Goal: Check status: Check status

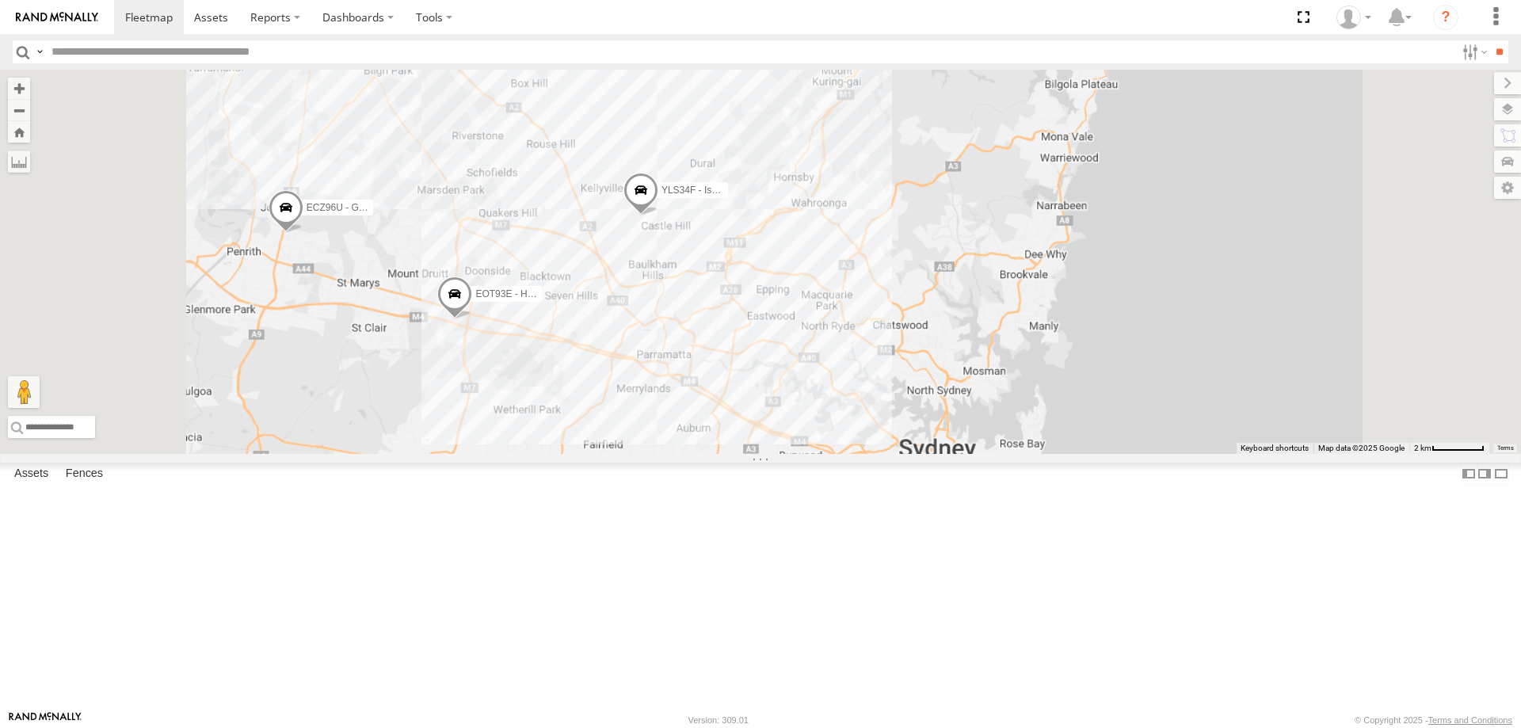
select select "**********"
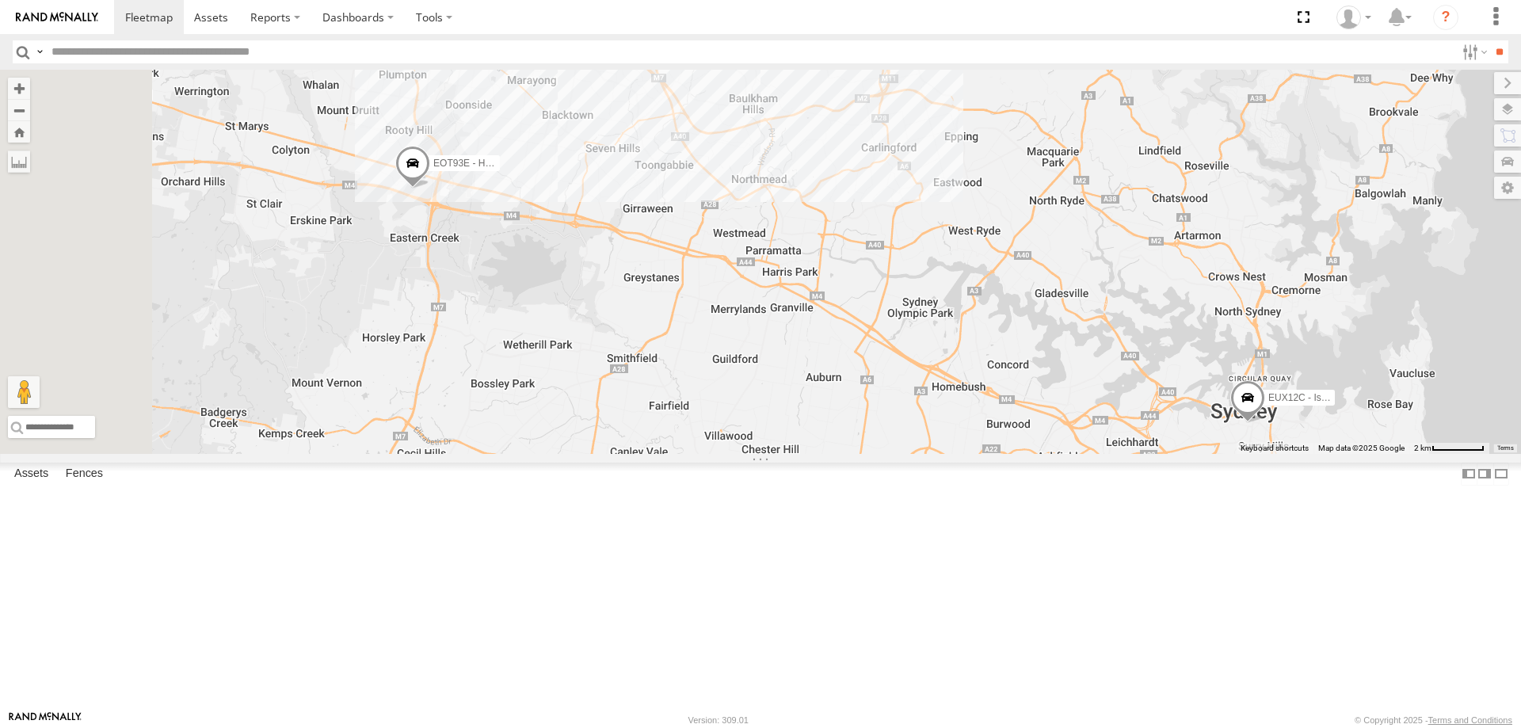
drag, startPoint x: 0, startPoint y: 0, endPoint x: 1091, endPoint y: 211, distance: 1111.8
click at [1091, 211] on div "YLI19N - Isuzu DMAX ECZ96U - Great Wall EOT93E - HiAce BK71PG - Toyota Hiace YL…" at bounding box center [760, 262] width 1521 height 384
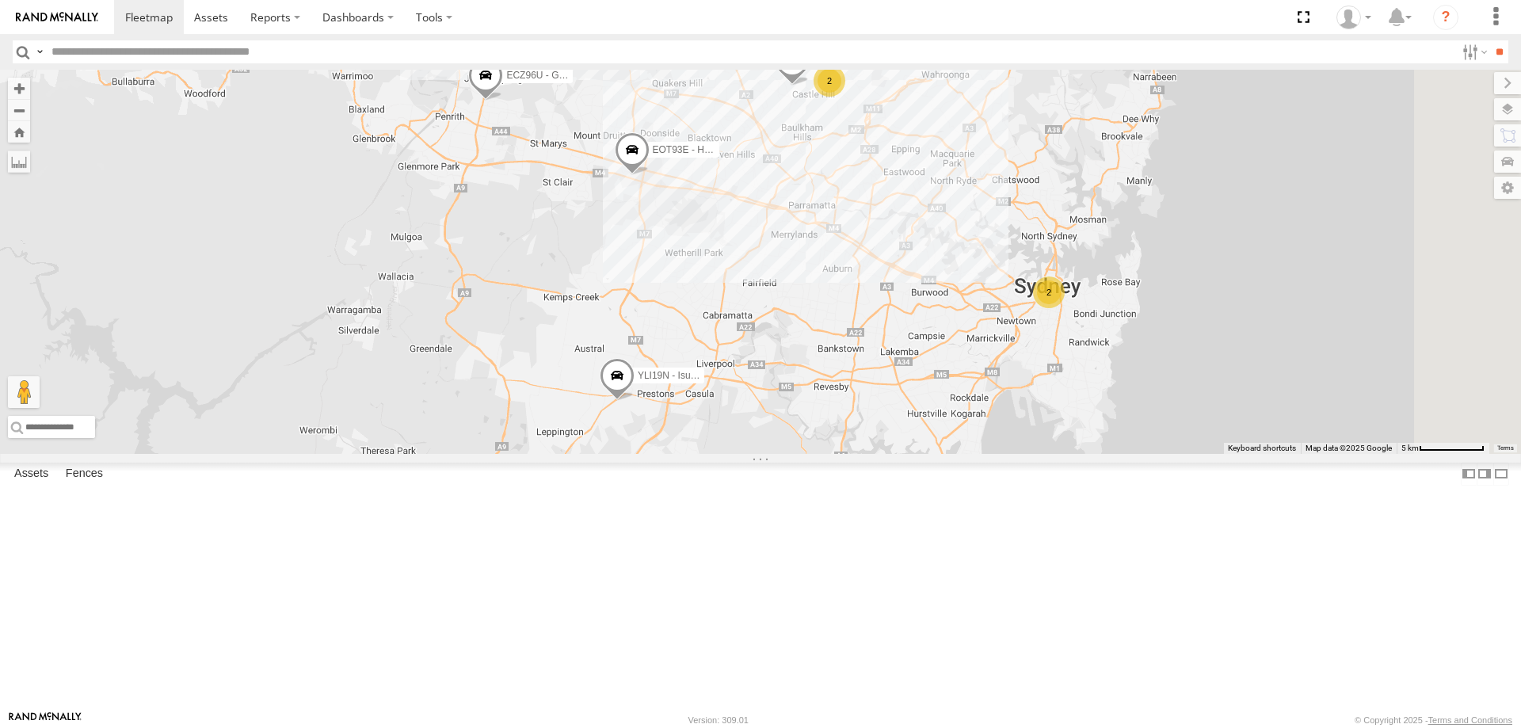
drag, startPoint x: 1057, startPoint y: 219, endPoint x: 1053, endPoint y: 229, distance: 11.0
click at [1053, 229] on div "YLI19N - Isuzu DMAX ECZ96U - Great Wall EOT93E - HiAce BK71PG - Toyota Hiace YL…" at bounding box center [760, 262] width 1521 height 384
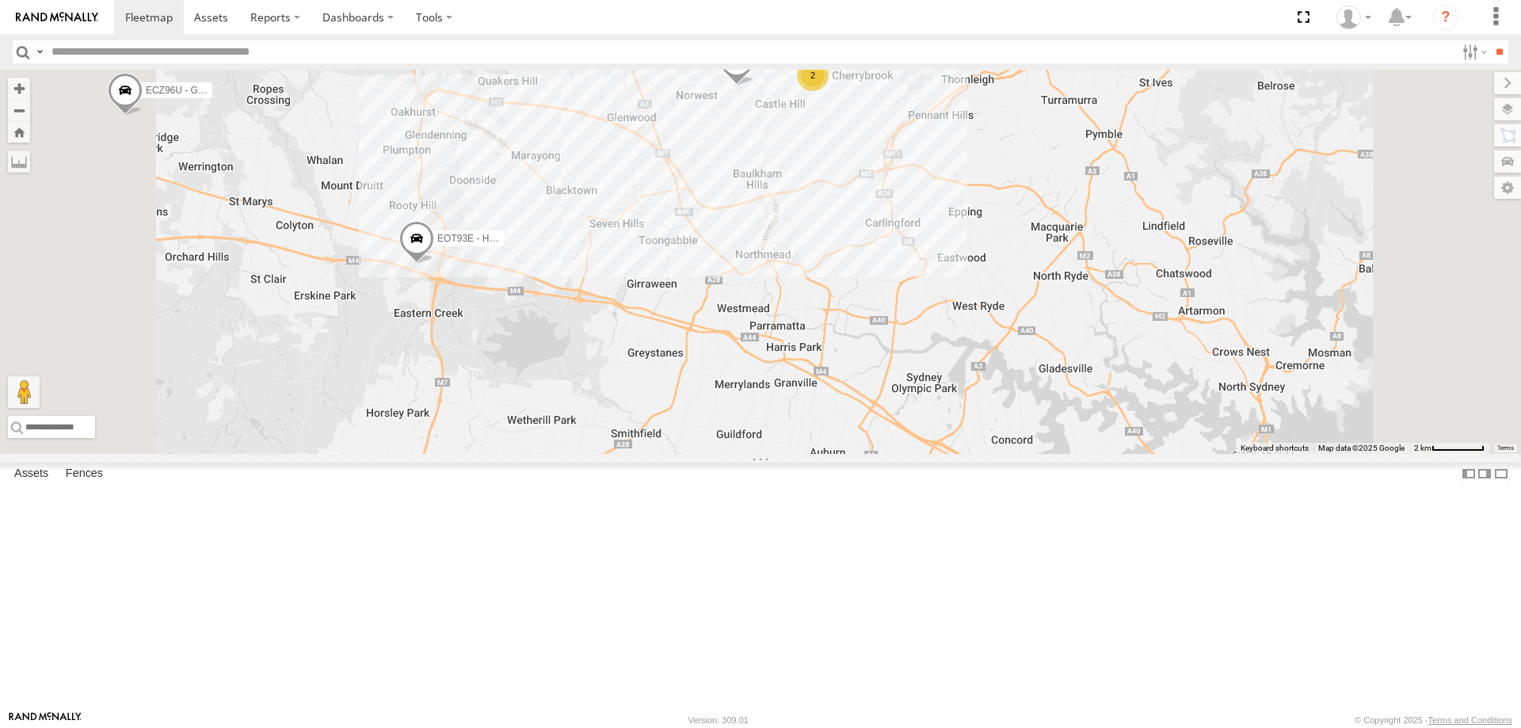
drag, startPoint x: 1110, startPoint y: 253, endPoint x: 1123, endPoint y: 261, distance: 15.6
click at [1123, 261] on div "YLI19N - Isuzu DMAX ECZ96U - Great Wall EOT93E - HiAce BK71PG - Toyota Hiace YL…" at bounding box center [760, 262] width 1521 height 384
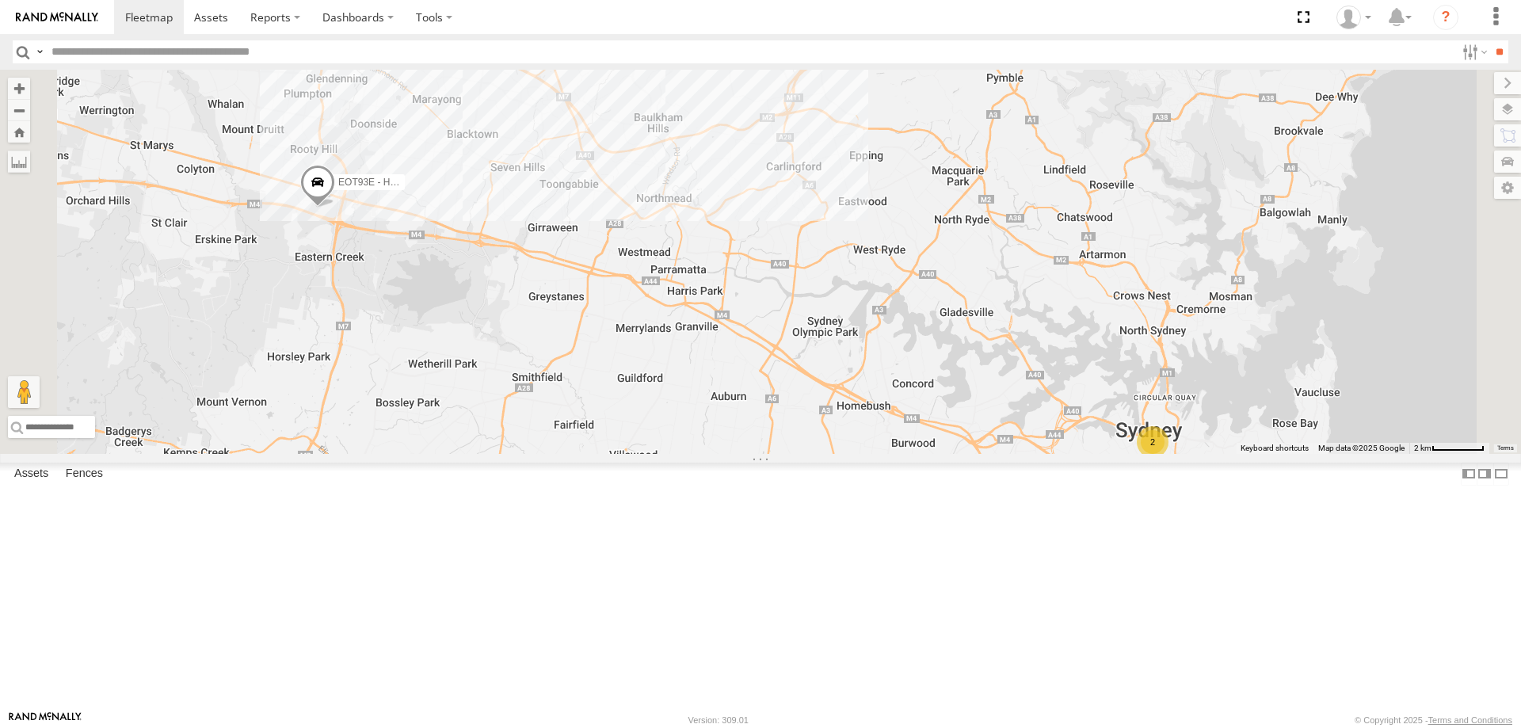
drag, startPoint x: 1191, startPoint y: 427, endPoint x: 1053, endPoint y: 451, distance: 140.0
click at [1053, 451] on div "YLI19N - Isuzu DMAX ECZ96U - Great Wall EOT93E - HiAce BK71PG - Toyota Hiace YL…" at bounding box center [760, 262] width 1521 height 384
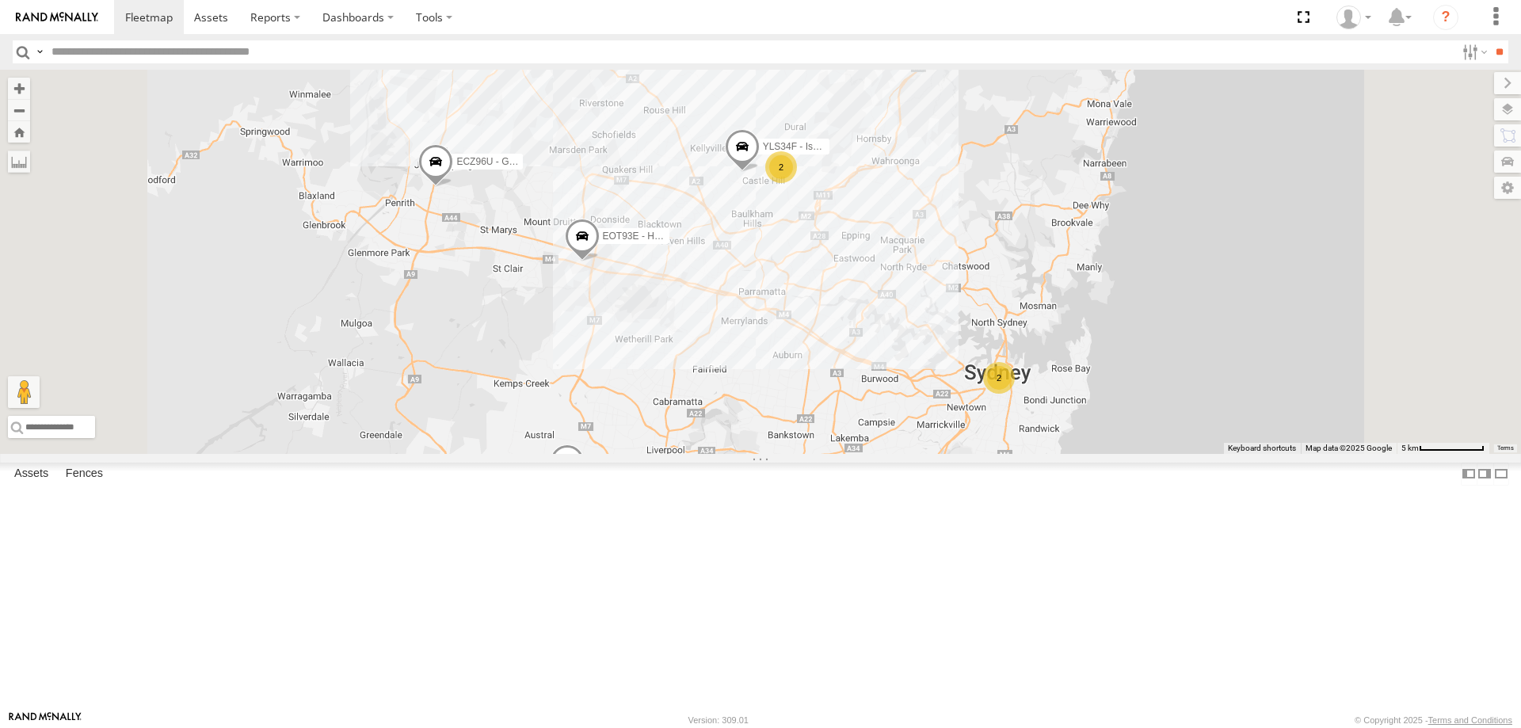
click at [797, 183] on div "2" at bounding box center [781, 167] width 32 height 32
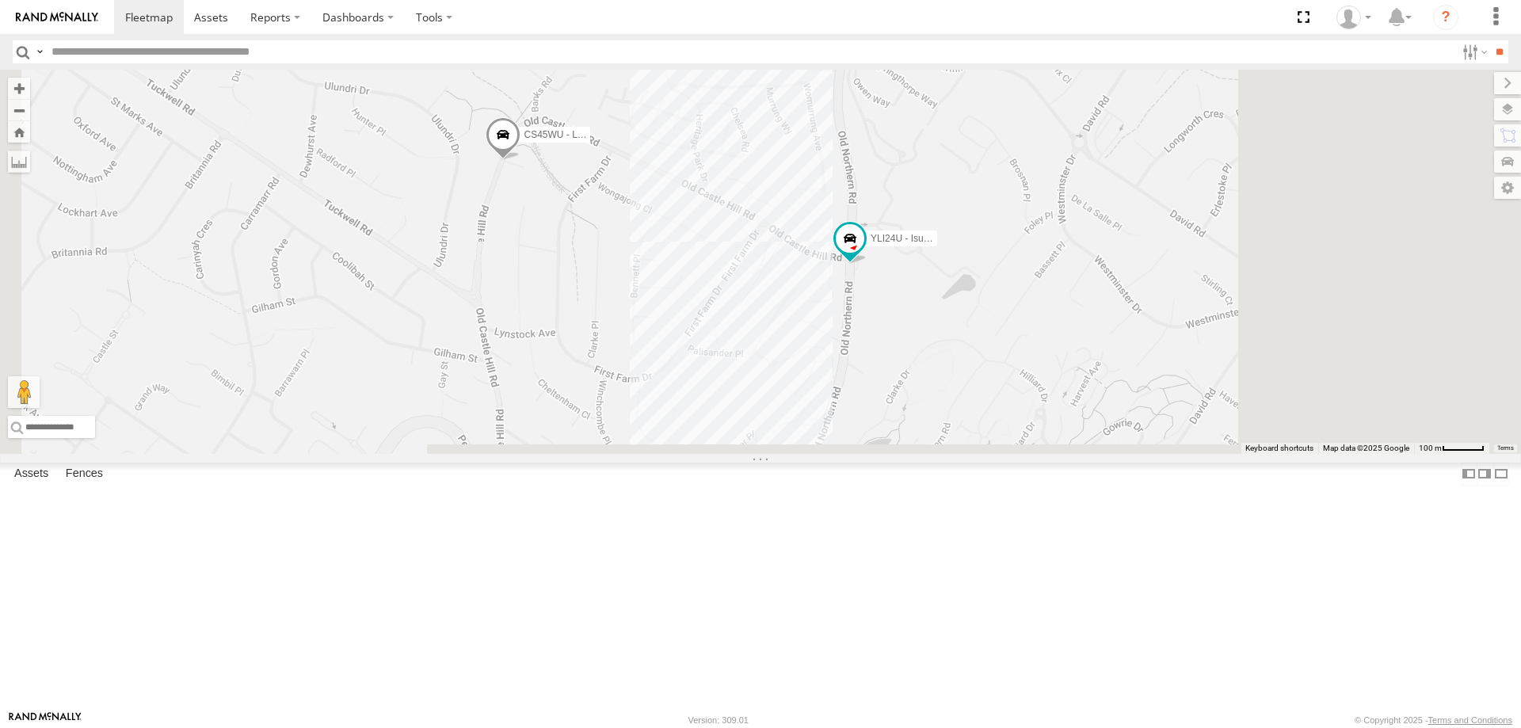
drag, startPoint x: 1016, startPoint y: 633, endPoint x: 869, endPoint y: 463, distance: 224.6
click at [869, 454] on div "YLI19N - Isuzu DMAX ECZ96U - Great Wall EOT93E - HiAce BK71PG - Toyota Hiace YL…" at bounding box center [760, 262] width 1521 height 384
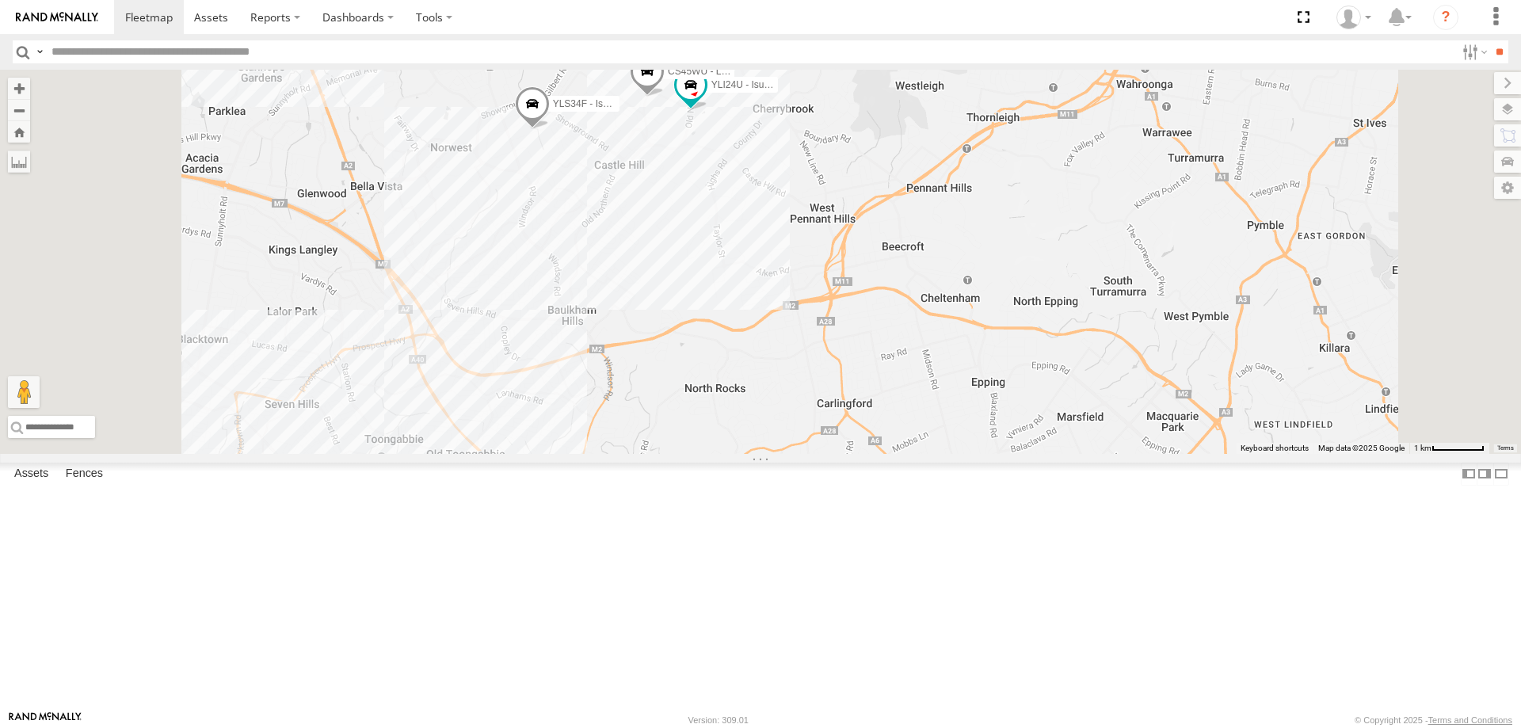
drag, startPoint x: 903, startPoint y: 619, endPoint x: 910, endPoint y: 402, distance: 217.1
click at [910, 402] on div "YLI19N - Isuzu DMAX ECZ96U - Great Wall EOT93E - HiAce BK71PG - Toyota Hiace YL…" at bounding box center [760, 262] width 1521 height 384
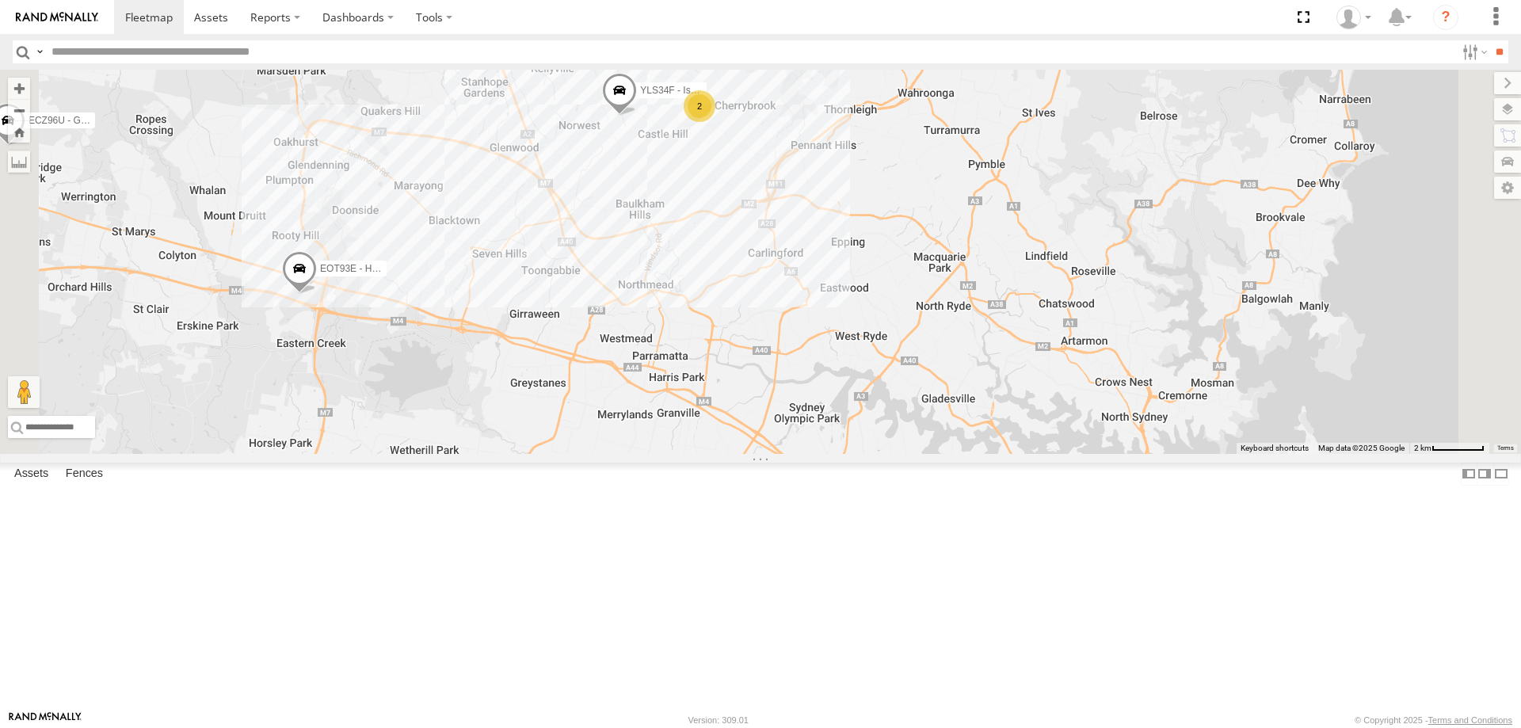
drag, startPoint x: 919, startPoint y: 523, endPoint x: 916, endPoint y: 431, distance: 91.9
click at [916, 431] on div "YLI19N - Isuzu DMAX ECZ96U - Great Wall EOT93E - HiAce BK71PG - Toyota Hiace YL…" at bounding box center [760, 262] width 1521 height 384
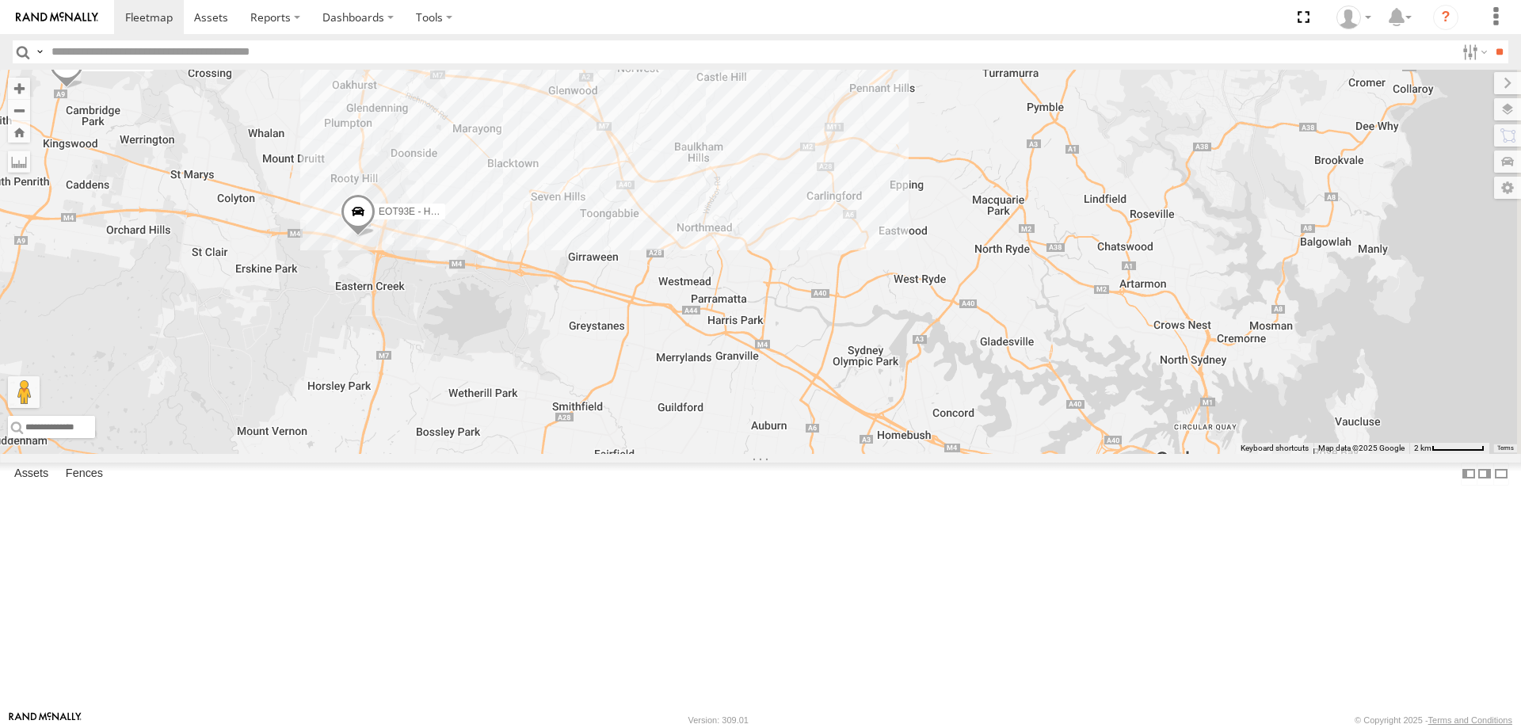
drag, startPoint x: 858, startPoint y: 357, endPoint x: 916, endPoint y: 288, distance: 91.1
click at [916, 288] on div "YLI19N - Isuzu DMAX ECZ96U - Great Wall EOT93E - HiAce BK71PG - Toyota Hiace YL…" at bounding box center [760, 262] width 1521 height 384
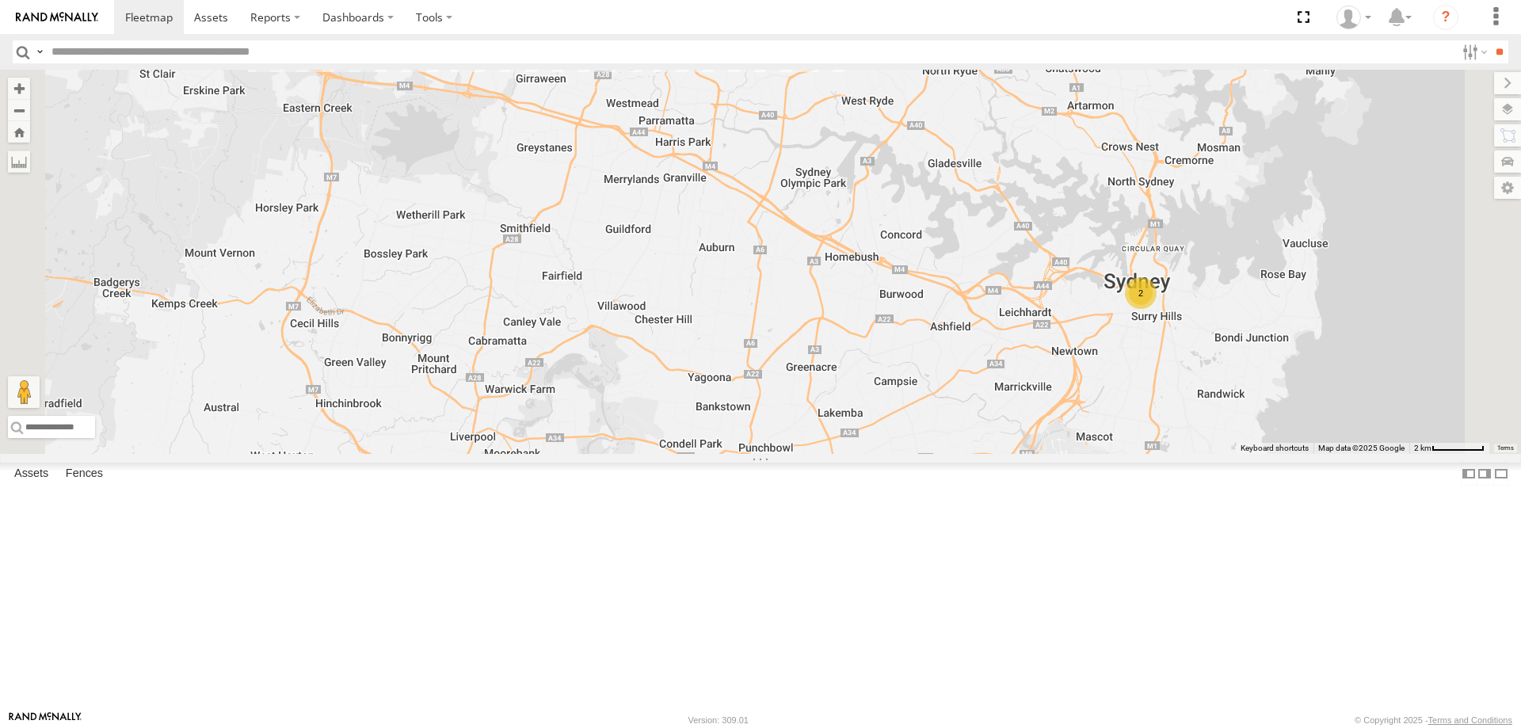
drag, startPoint x: 931, startPoint y: 454, endPoint x: 868, endPoint y: 162, distance: 298.3
click at [868, 162] on div "YLI19N - Isuzu DMAX ECZ96U - Great Wall EOT93E - HiAce BK71PG - Toyota Hiace YL…" at bounding box center [760, 262] width 1521 height 384
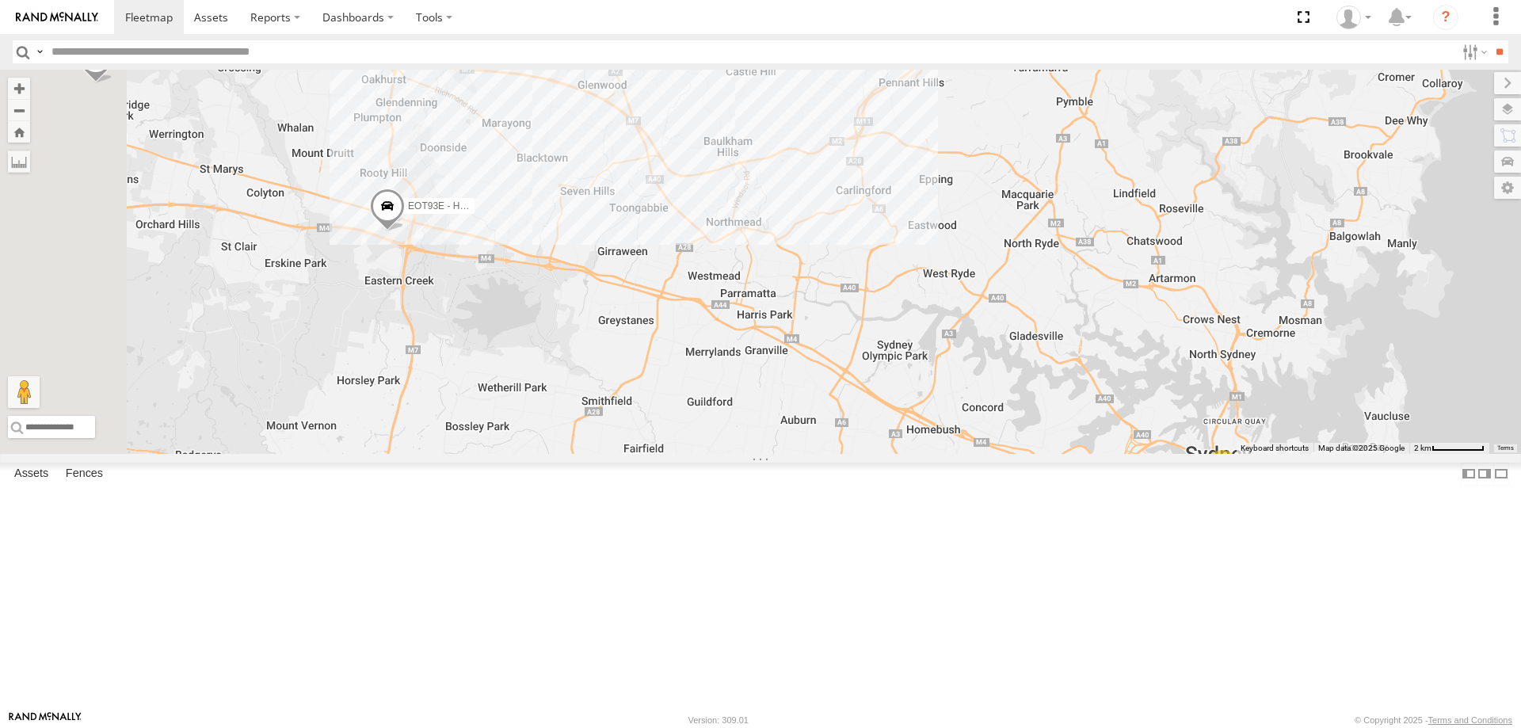
drag, startPoint x: 1225, startPoint y: 269, endPoint x: 1255, endPoint y: 288, distance: 36.0
click at [1255, 288] on div "YLI19N - Isuzu DMAX ECZ96U - Great Wall EOT93E - HiAce BK71PG - Toyota Hiace YL…" at bounding box center [760, 262] width 1521 height 384
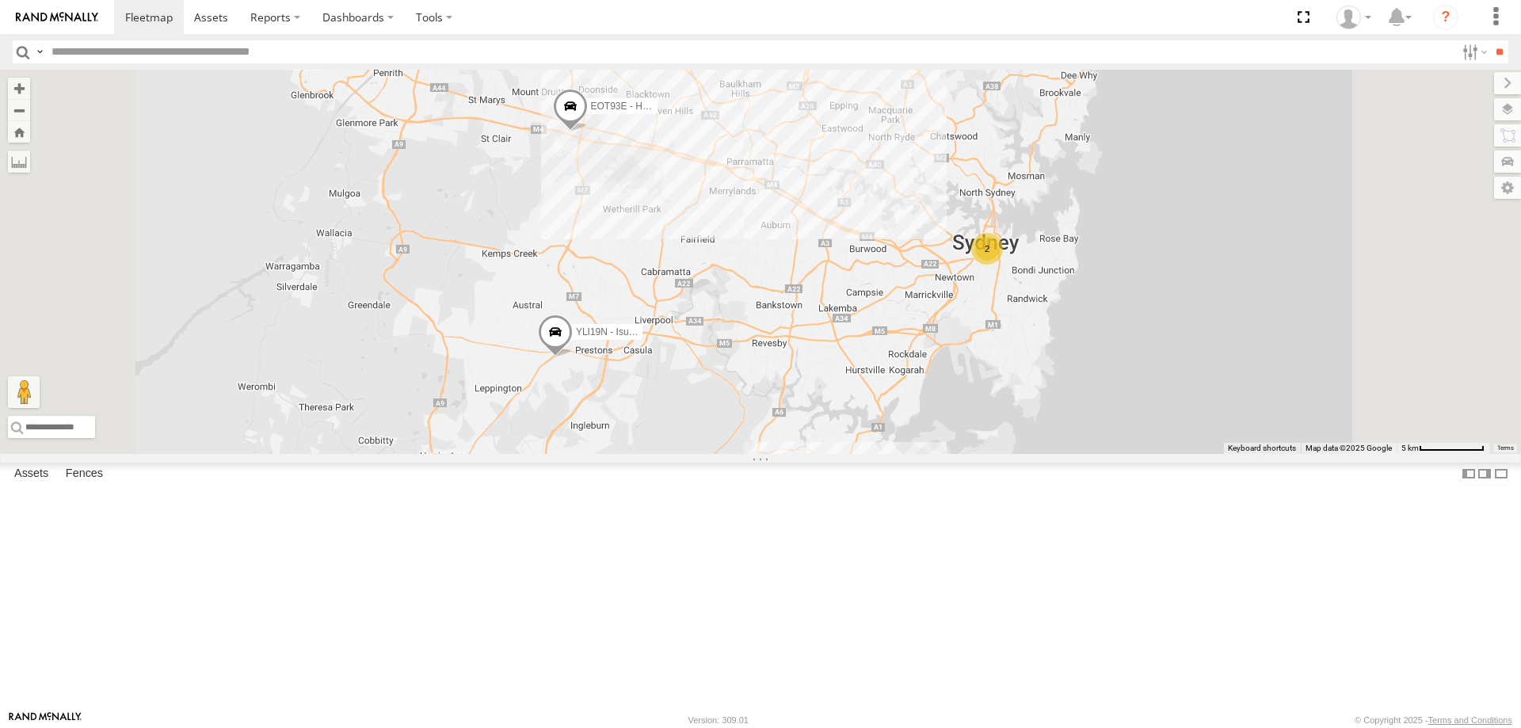
click at [786, 56] on div "2" at bounding box center [770, 41] width 32 height 32
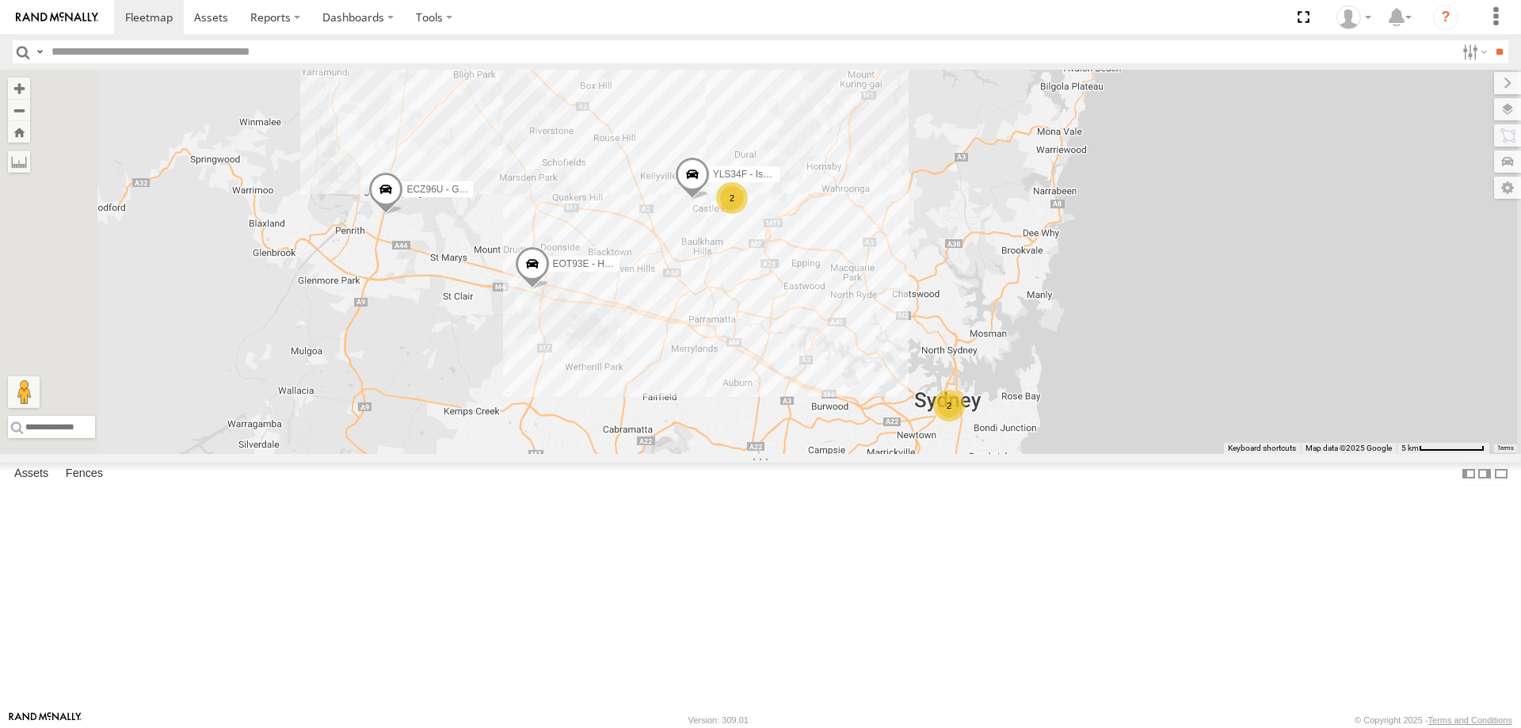
drag, startPoint x: 855, startPoint y: 474, endPoint x: 915, endPoint y: 409, distance: 89.1
click at [915, 409] on div "YLI19N - Isuzu DMAX ECZ96U - Great Wall EOT93E - HiAce BK71PG - Toyota Hiace YL…" at bounding box center [760, 262] width 1521 height 384
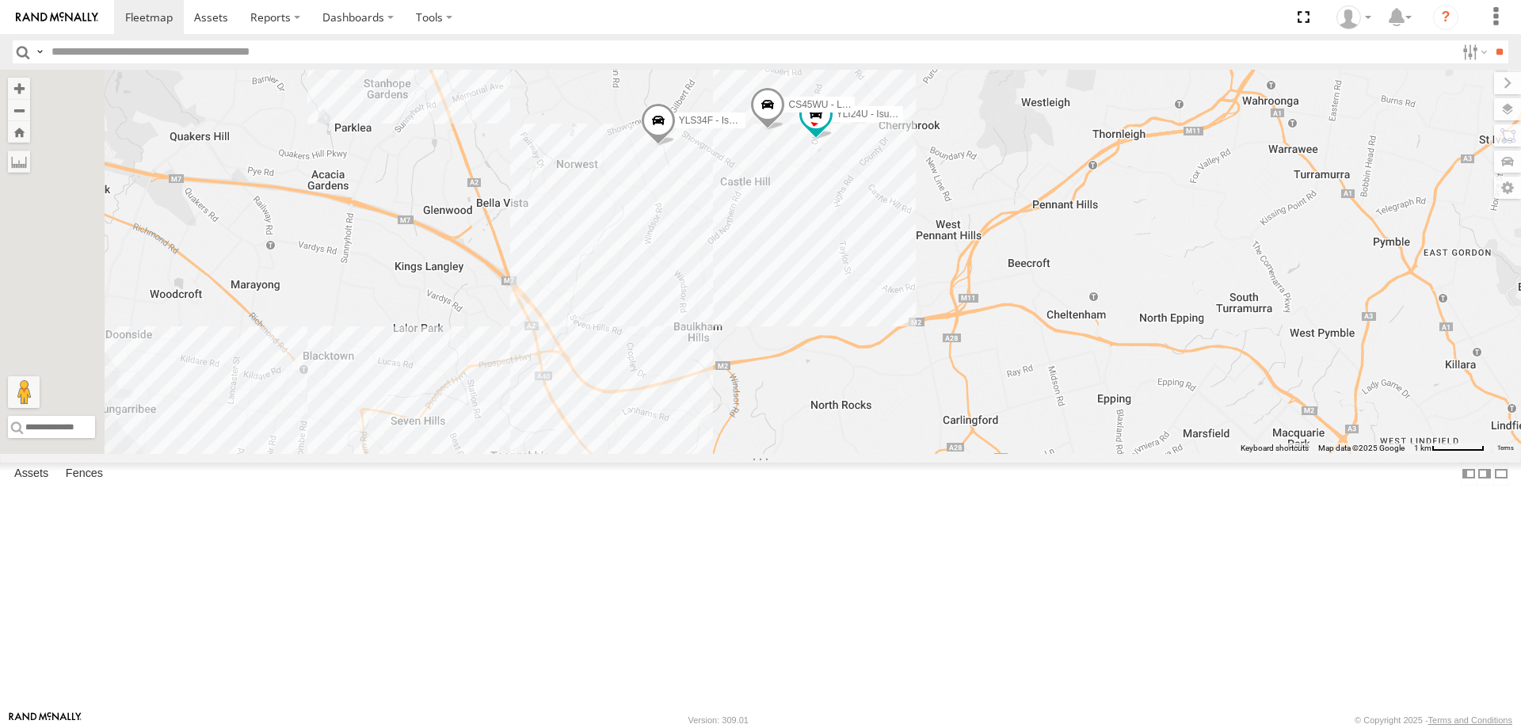
drag, startPoint x: 920, startPoint y: 318, endPoint x: 964, endPoint y: 525, distance: 212.0
click at [964, 454] on div "YLI19N - Isuzu DMAX ECZ96U - Great Wall EOT93E - HiAce BK71PG - Toyota Hiace YL…" at bounding box center [760, 262] width 1521 height 384
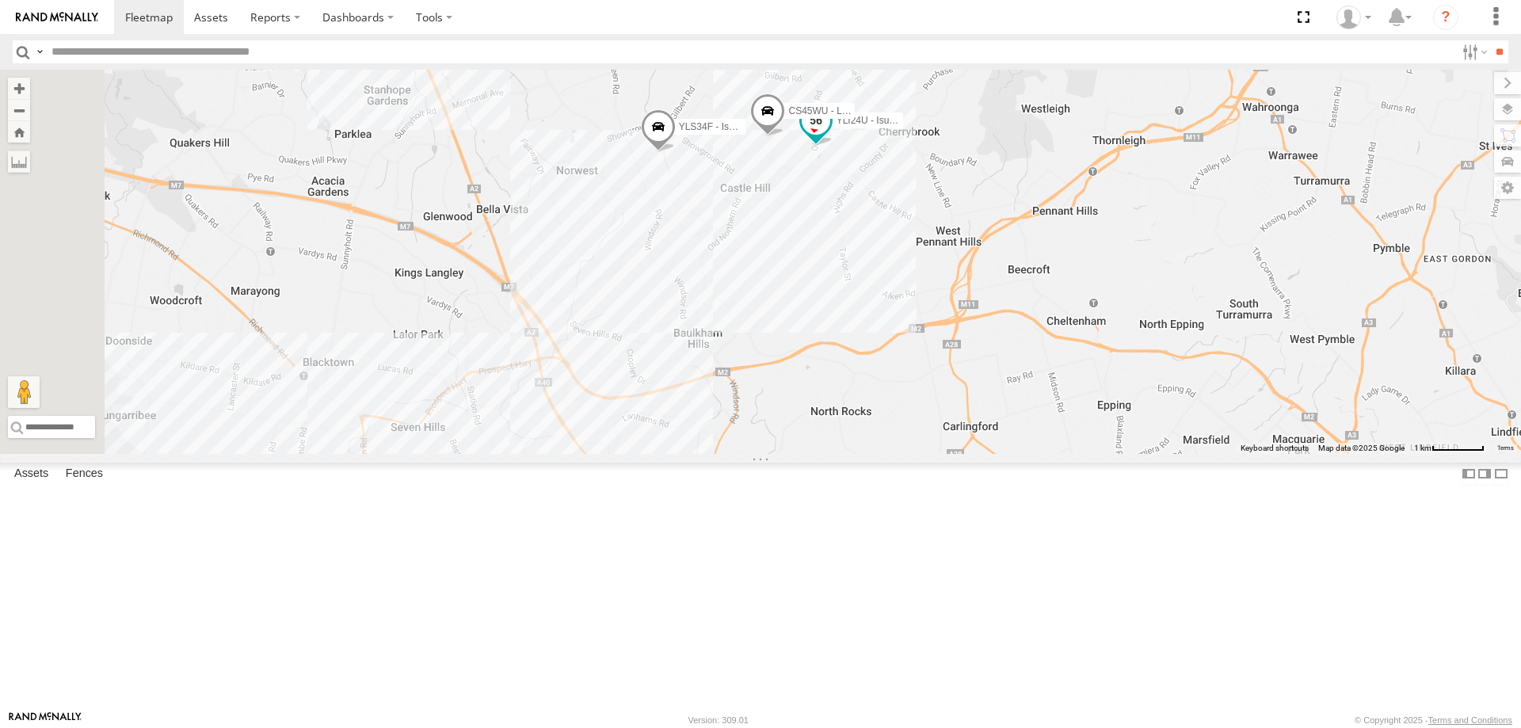
click at [830, 135] on span at bounding box center [816, 120] width 29 height 29
click at [1019, 437] on div "YLI19N - Isuzu DMAX ECZ96U - Great Wall EOT93E - HiAce BK71PG - Toyota Hiace YL…" at bounding box center [760, 262] width 1521 height 384
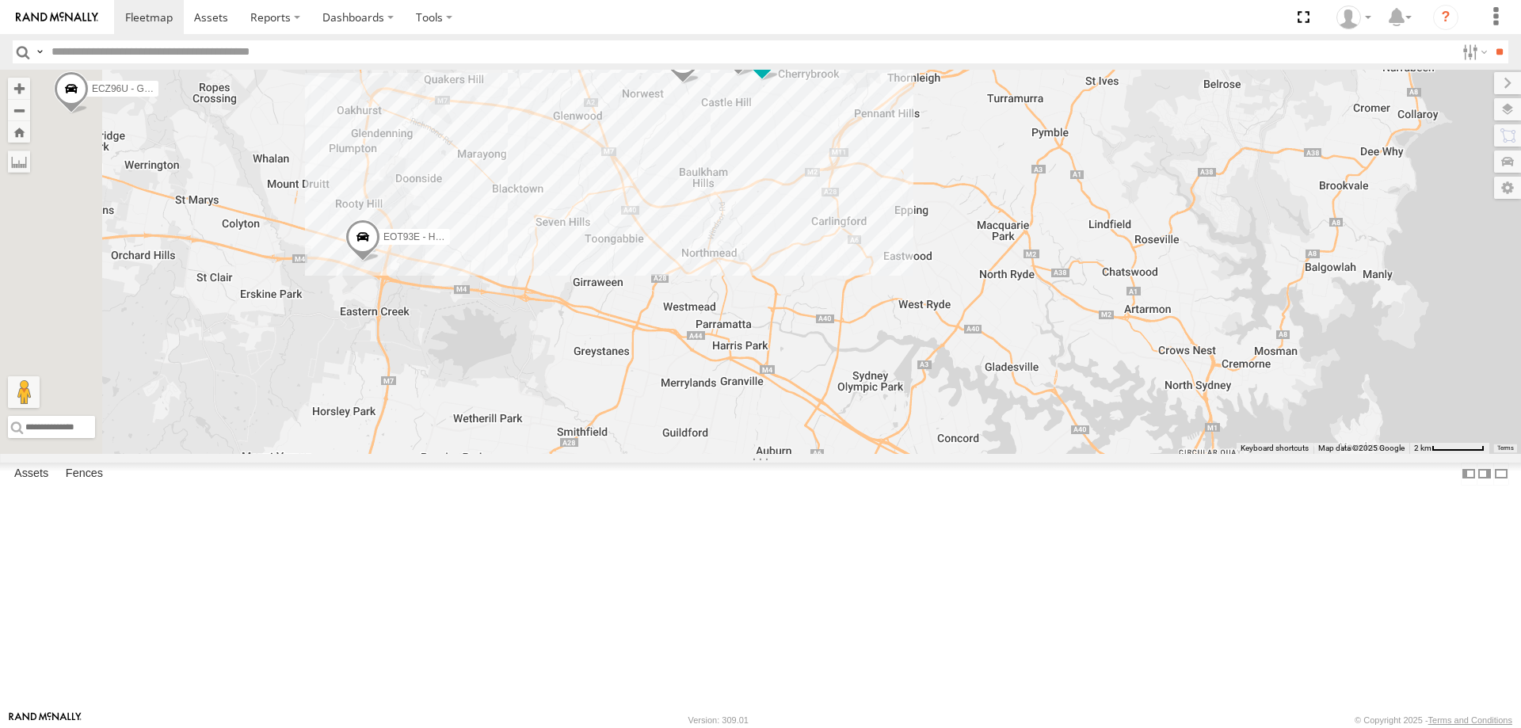
drag, startPoint x: 1023, startPoint y: 573, endPoint x: 972, endPoint y: 398, distance: 183.2
click at [972, 398] on div "YLI19N - Isuzu DMAX ECZ96U - Great Wall EOT93E - HiAce BK71PG - Toyota Hiace YL…" at bounding box center [760, 262] width 1521 height 384
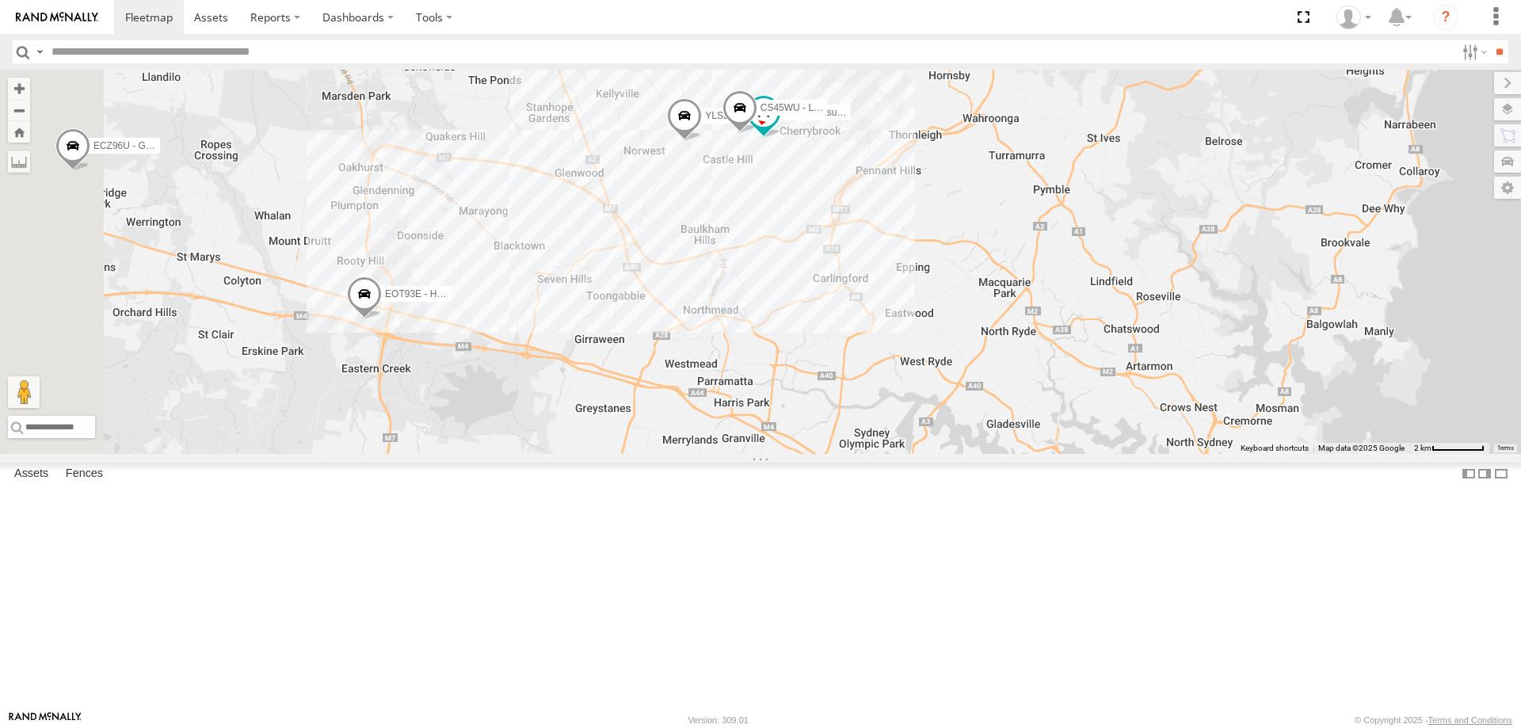
drag, startPoint x: 972, startPoint y: 398, endPoint x: 973, endPoint y: 442, distance: 44.4
click at [973, 442] on div "YLI19N - Isuzu DMAX ECZ96U - Great Wall EOT93E - HiAce BK71PG - Toyota Hiace YL…" at bounding box center [760, 262] width 1521 height 384
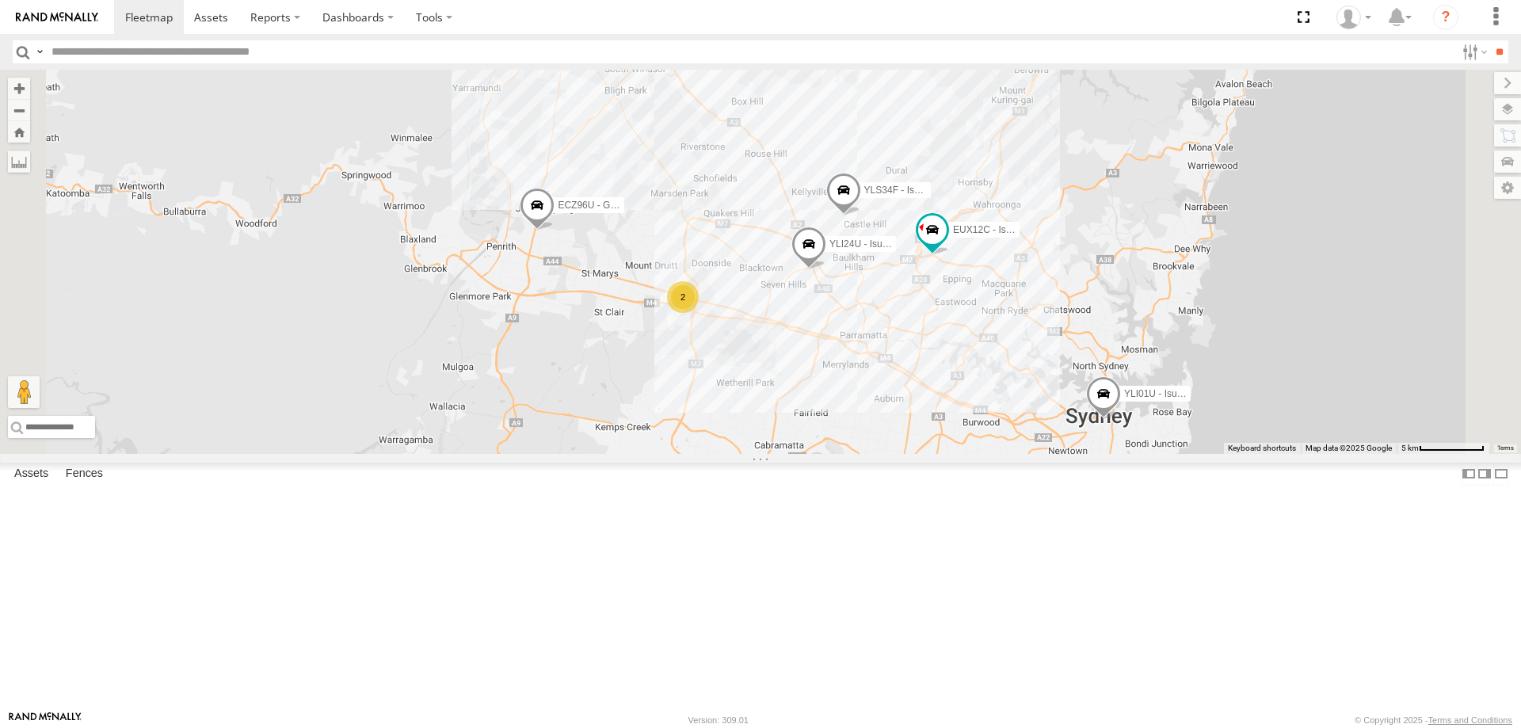
click at [826, 269] on span at bounding box center [808, 247] width 35 height 43
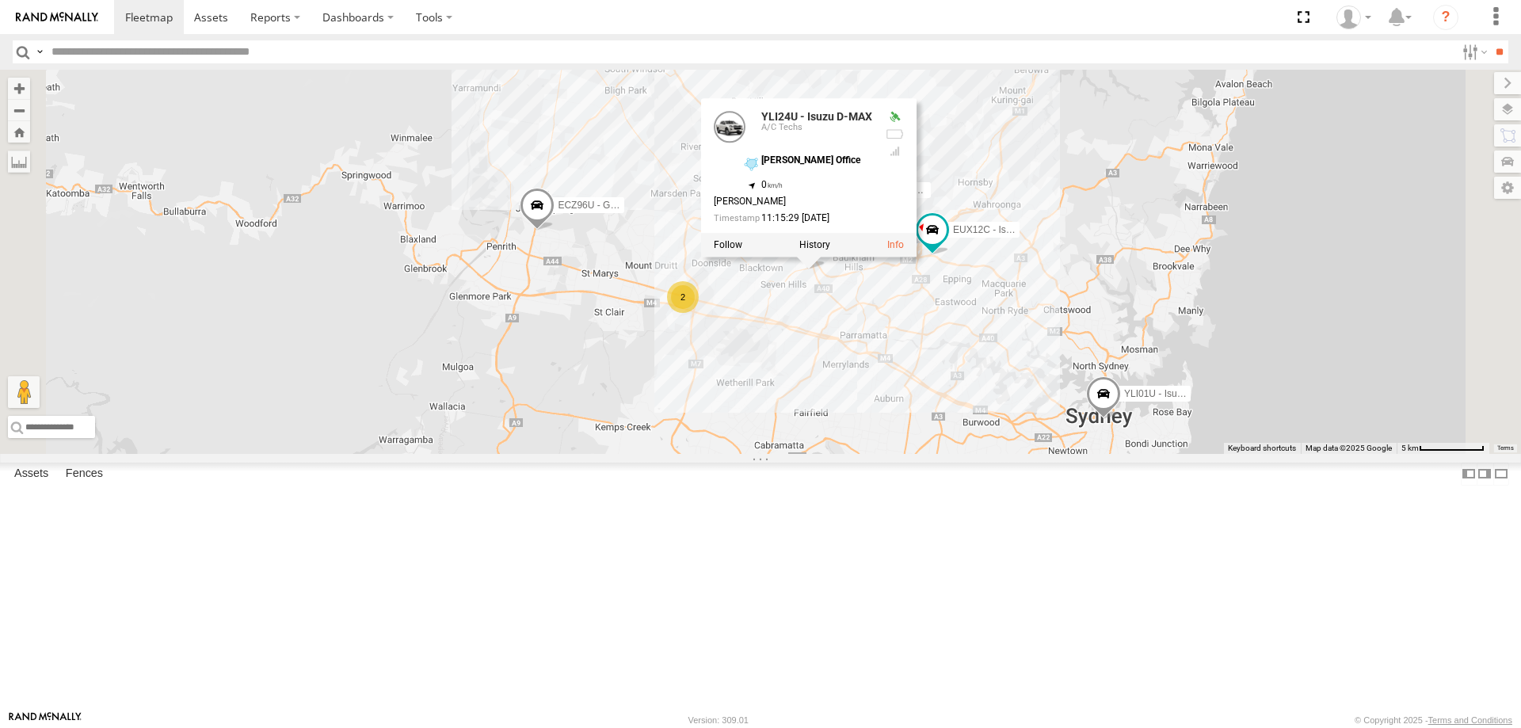
click at [1057, 454] on div "YLI19N - Isuzu DMAX ECZ96U - Great Wall EUX12C - Isuzu DMAX YLI24U - Isuzu D-MA…" at bounding box center [760, 262] width 1521 height 384
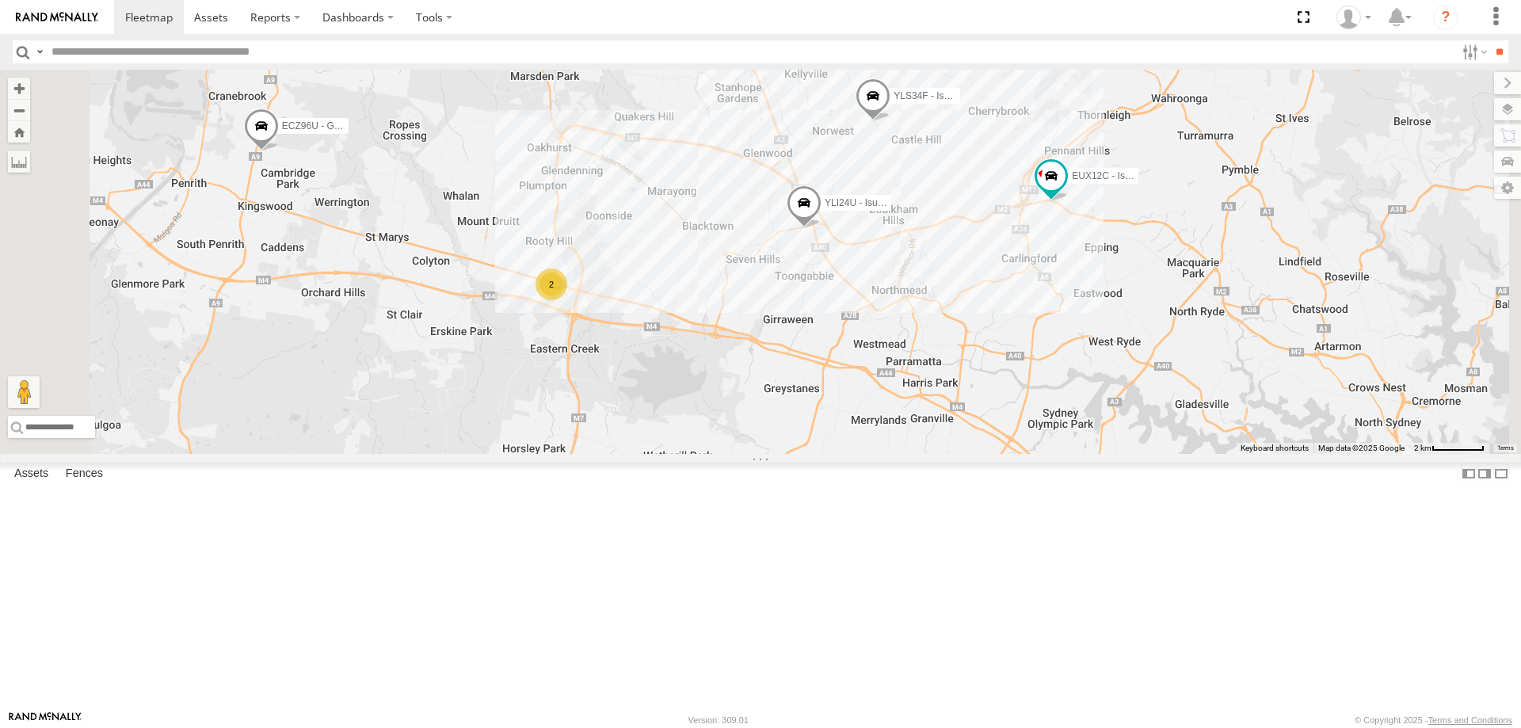
click at [567, 300] on div "2" at bounding box center [551, 285] width 32 height 32
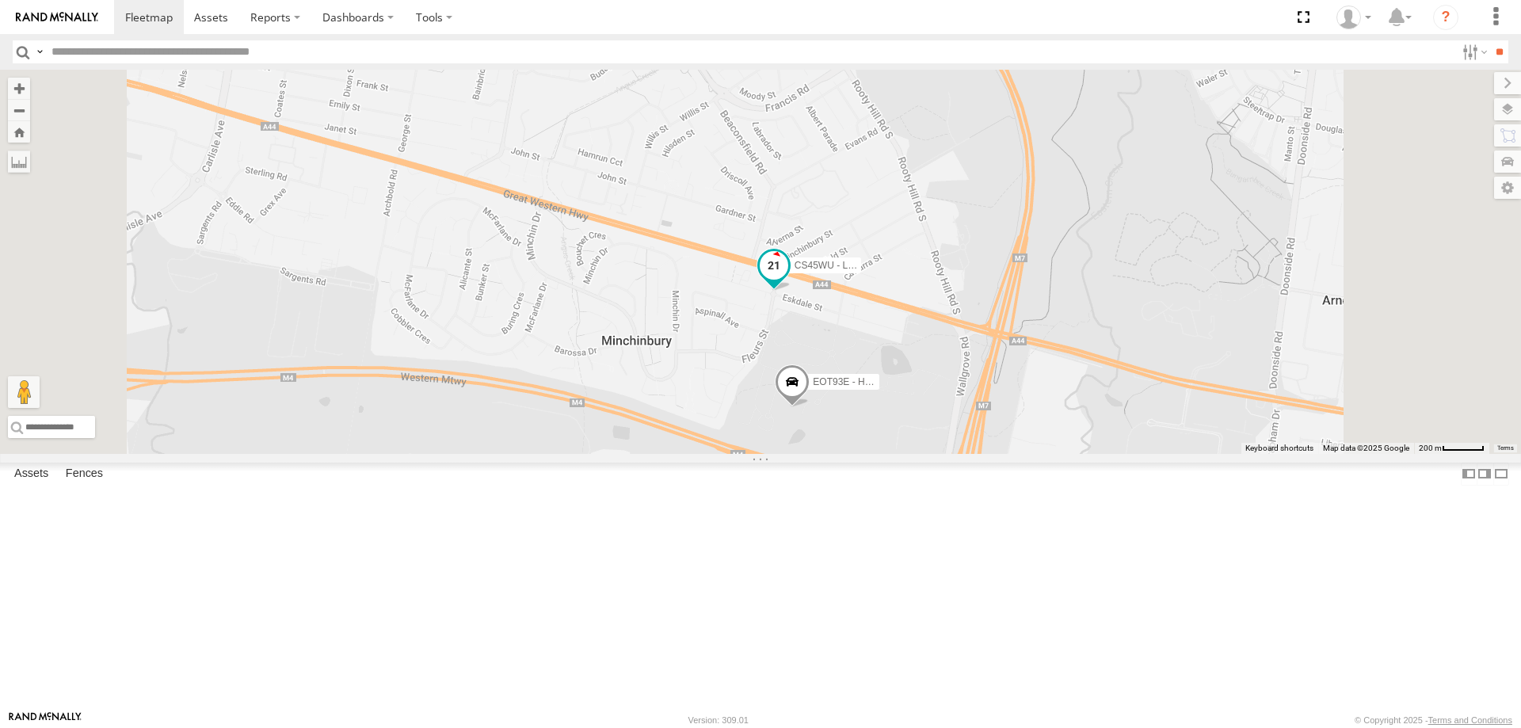
click at [788, 280] on span at bounding box center [774, 265] width 29 height 29
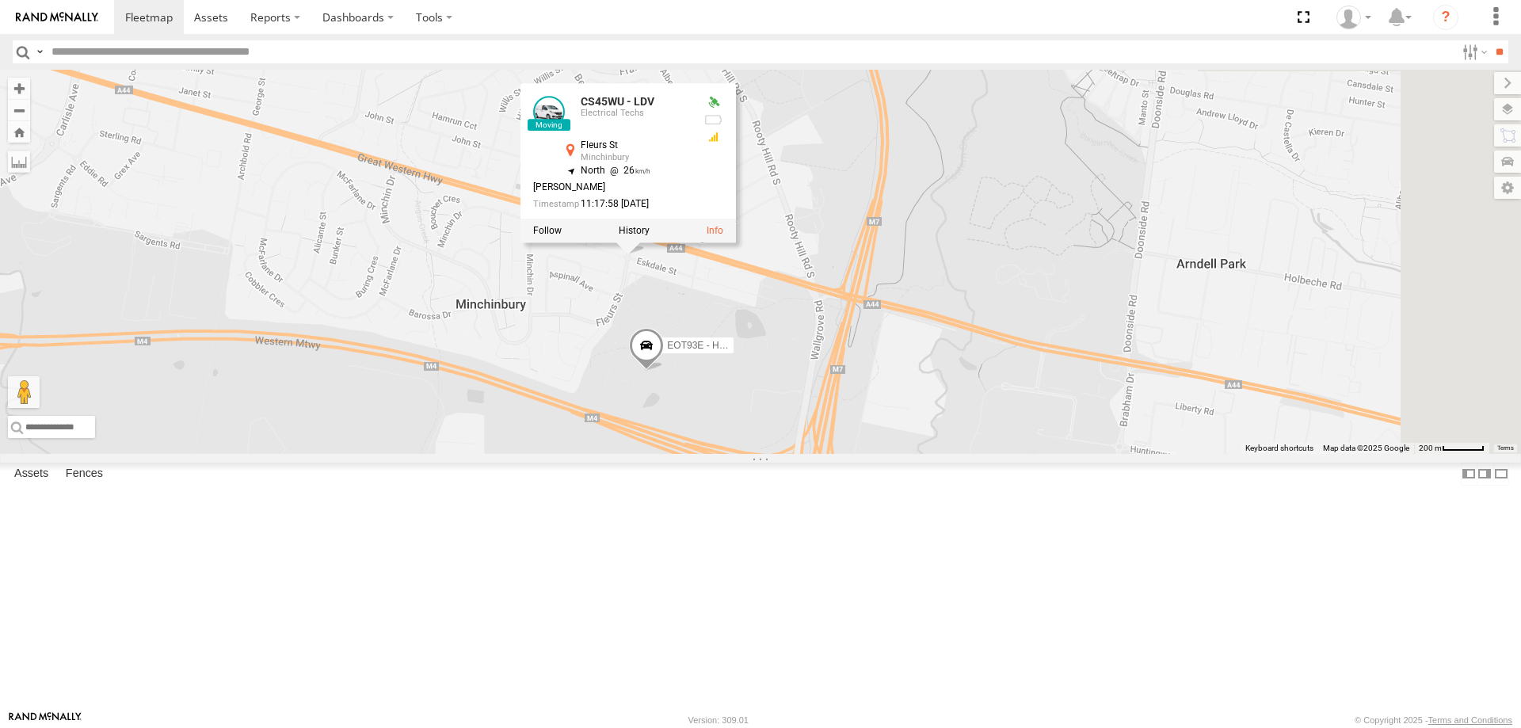
drag, startPoint x: 1214, startPoint y: 581, endPoint x: 1006, endPoint y: 541, distance: 212.2
click at [1006, 454] on div "YLI19N - Isuzu DMAX ECZ96U - Great Wall EUX12C - Isuzu DMAX YLI24U - Isuzu D-MA…" at bounding box center [760, 262] width 1521 height 384
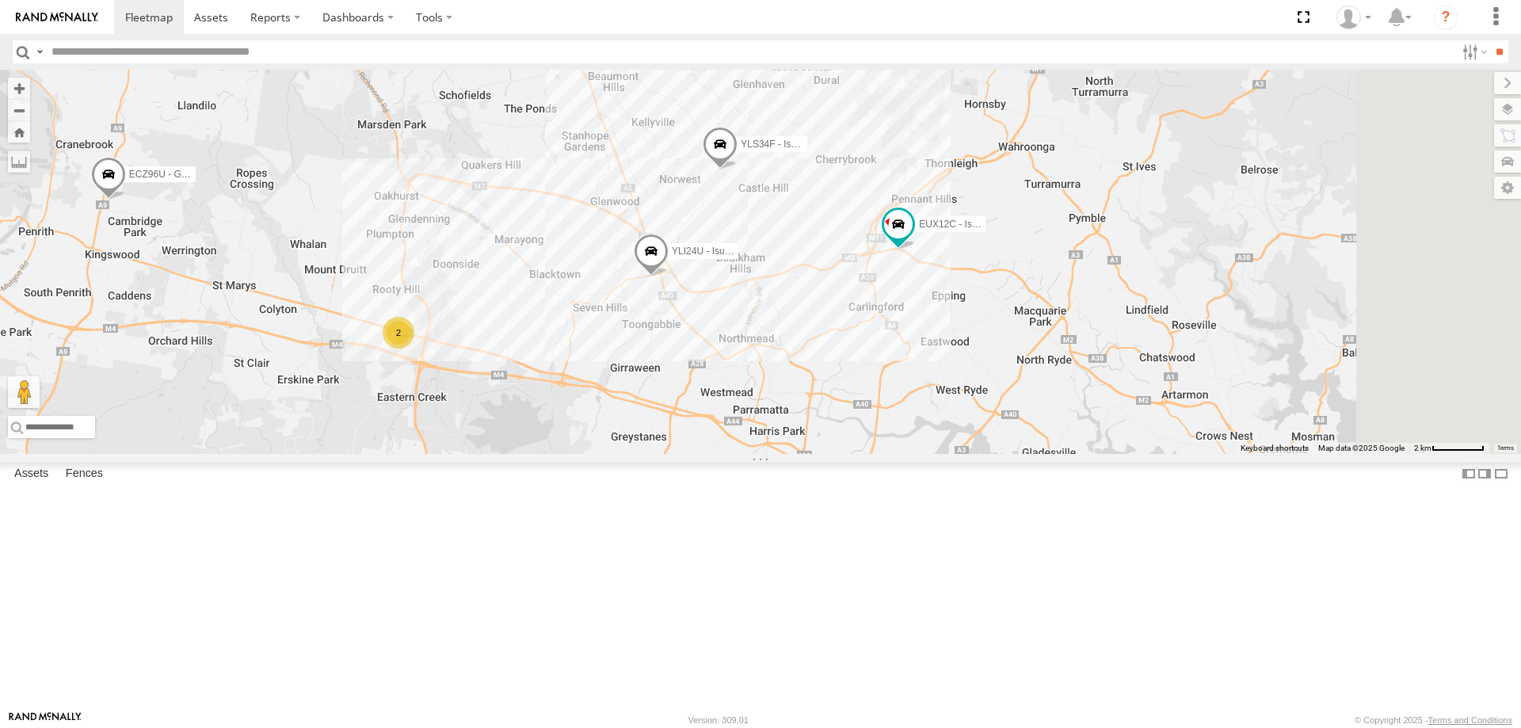
drag, startPoint x: 1221, startPoint y: 554, endPoint x: 839, endPoint y: 497, distance: 386.0
click at [839, 454] on div "YLI19N - Isuzu DMAX ECZ96U - Great Wall EUX12C - Isuzu DMAX YLI24U - Isuzu D-MA…" at bounding box center [760, 262] width 1521 height 384
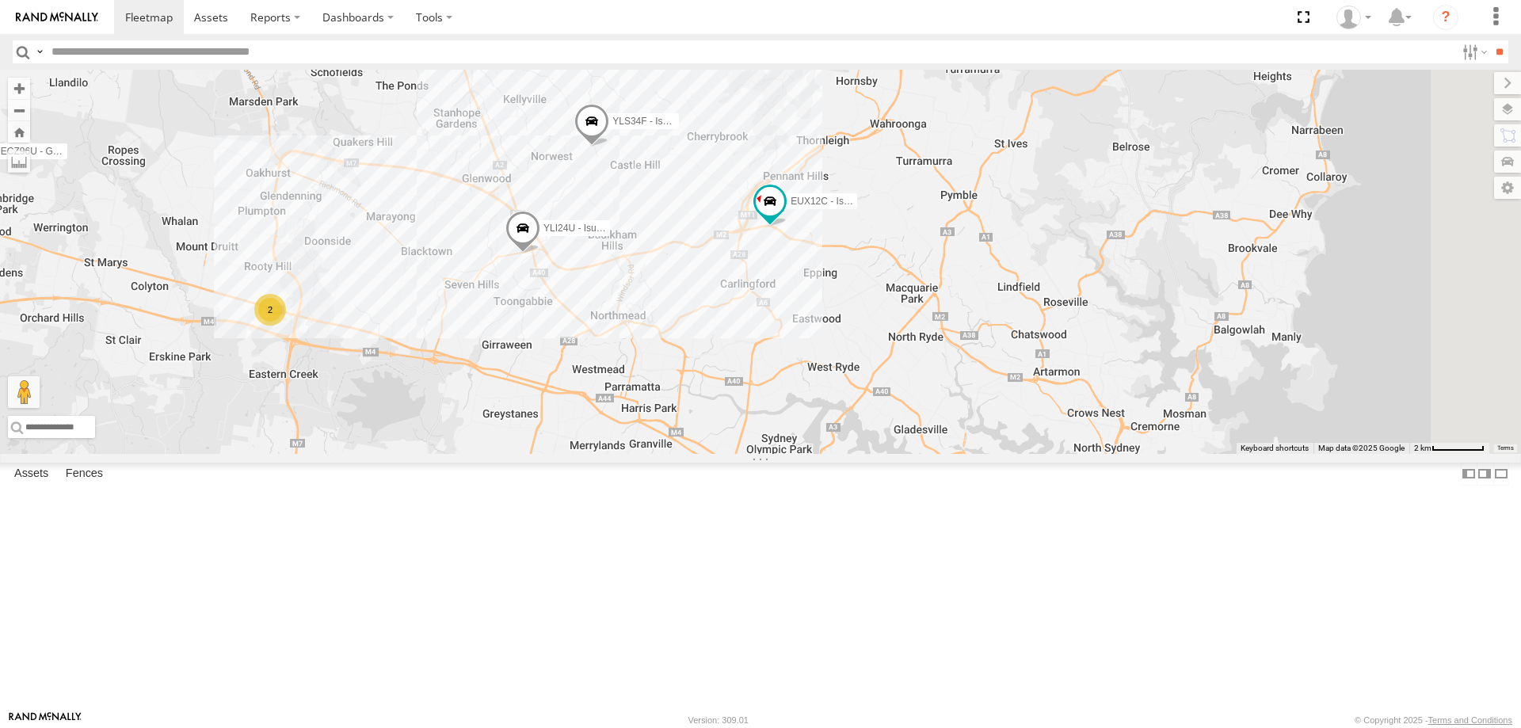
drag, startPoint x: 875, startPoint y: 474, endPoint x: 739, endPoint y: 448, distance: 138.7
click at [739, 448] on div "YLI19N - Isuzu DMAX ECZ96U - Great Wall EUX12C - Isuzu DMAX YLI24U - Isuzu D-MA…" at bounding box center [760, 262] width 1521 height 384
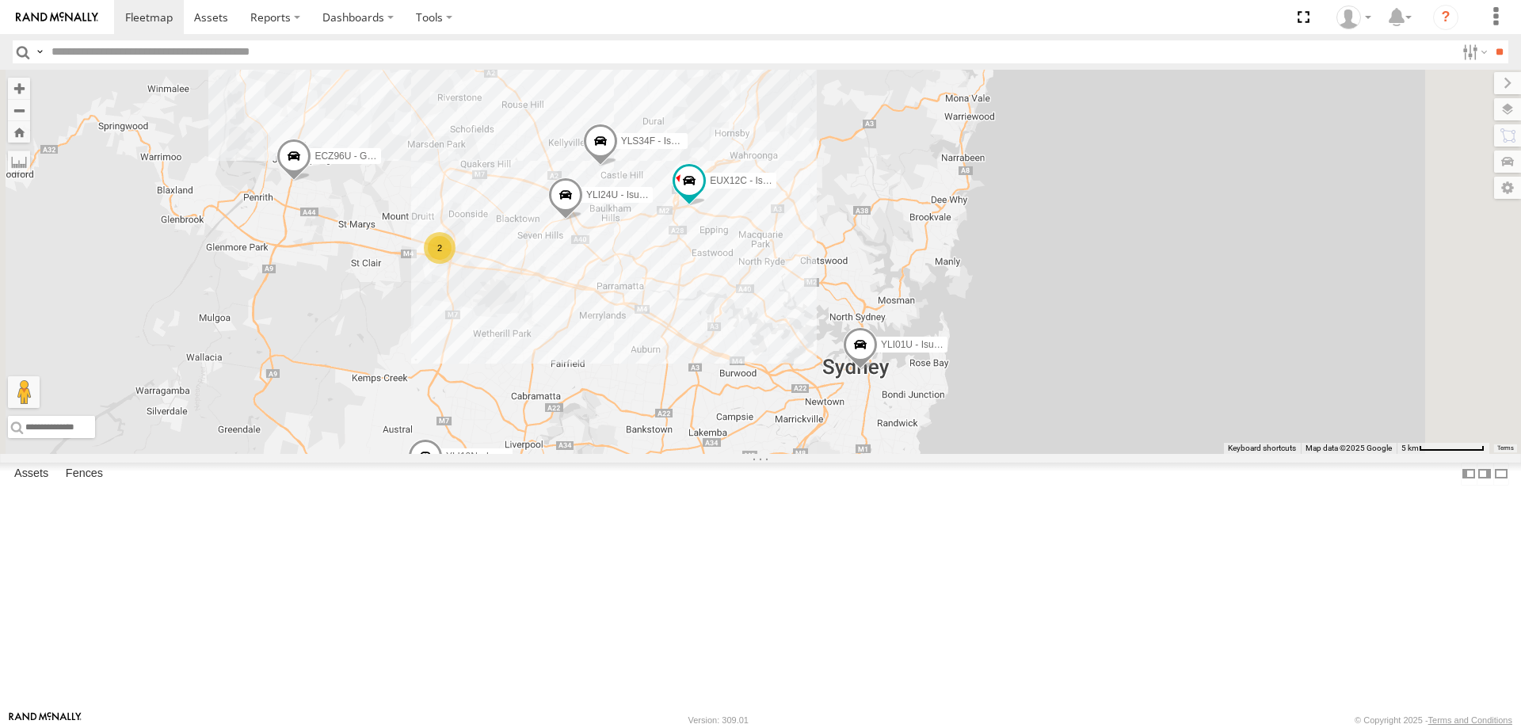
drag, startPoint x: 764, startPoint y: 517, endPoint x: 798, endPoint y: 445, distance: 80.1
click at [798, 445] on div "YLI19N - Isuzu DMAX ECZ96U - Great Wall EUX12C - Isuzu DMAX YLI24U - Isuzu D-MA…" at bounding box center [760, 262] width 1521 height 384
